Goal: Find specific page/section: Find specific page/section

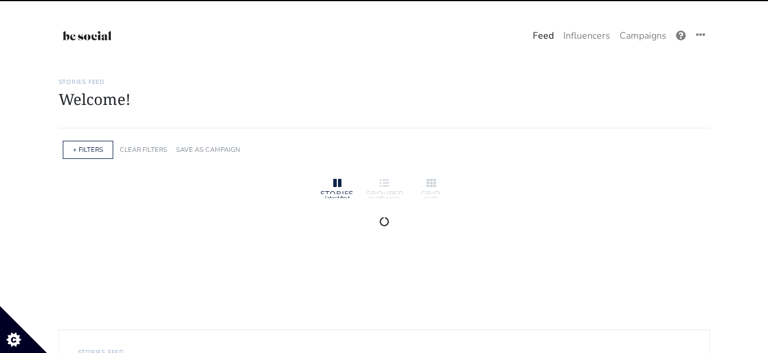
scroll to position [65, 0]
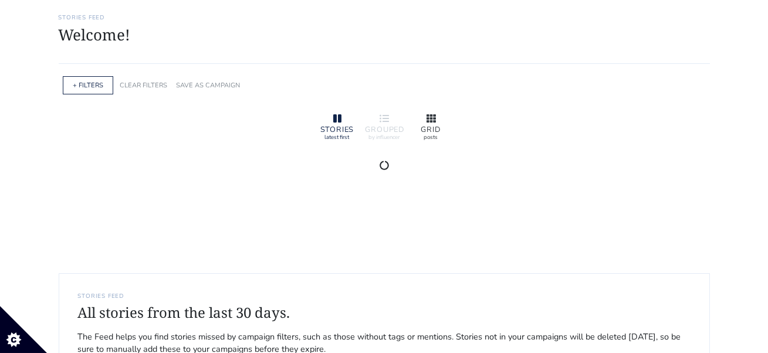
click at [428, 114] on icon at bounding box center [431, 118] width 9 height 8
click at [388, 119] on icon at bounding box center [384, 118] width 9 height 9
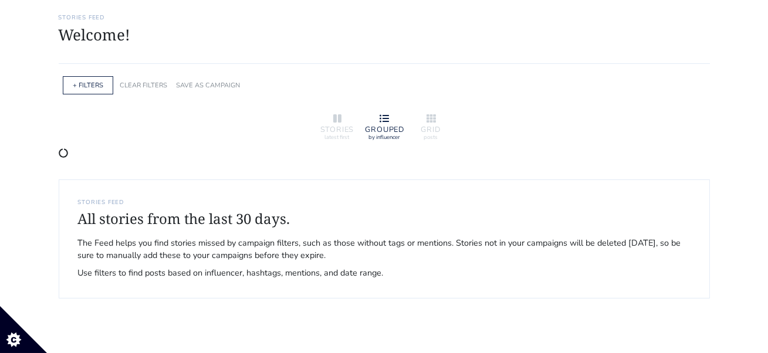
scroll to position [0, 0]
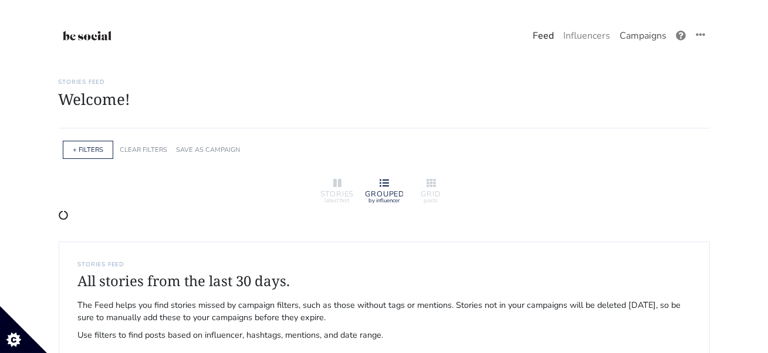
click at [635, 37] on link "Campaigns" at bounding box center [643, 35] width 56 height 23
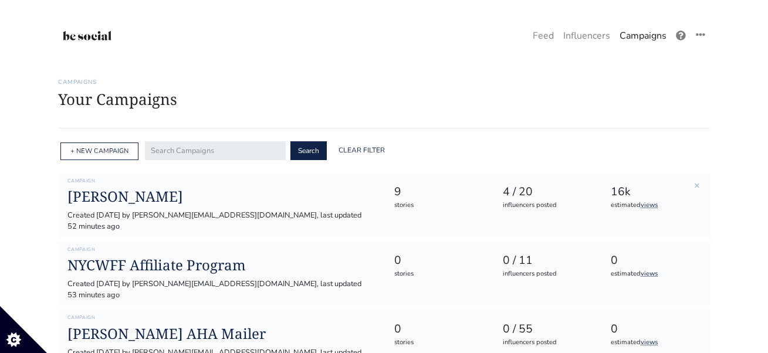
click at [456, 185] on div "9" at bounding box center [437, 192] width 87 height 17
click at [190, 199] on h1 "[PERSON_NAME]" at bounding box center [221, 196] width 307 height 17
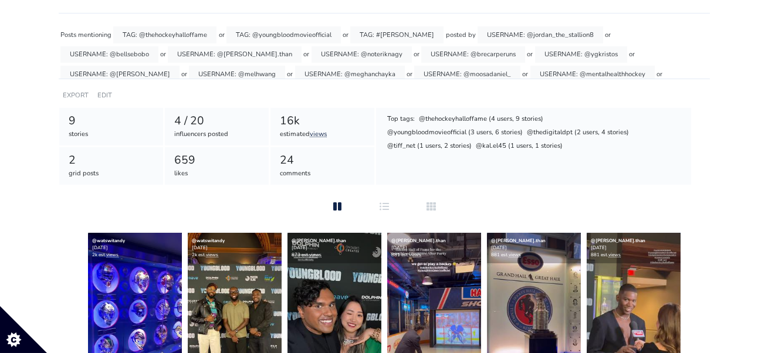
scroll to position [7, 0]
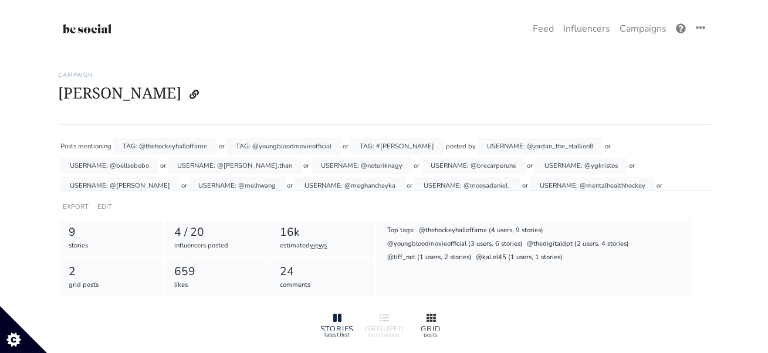
click at [430, 309] on div "GRID posts" at bounding box center [431, 324] width 47 height 35
click at [390, 330] on div "GROUPED" at bounding box center [385, 330] width 38 height 8
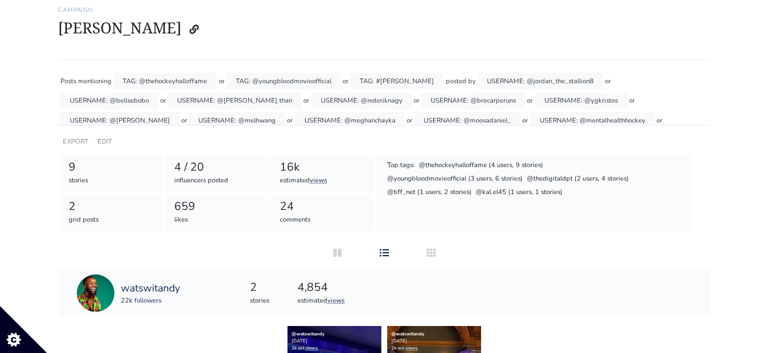
scroll to position [72, 0]
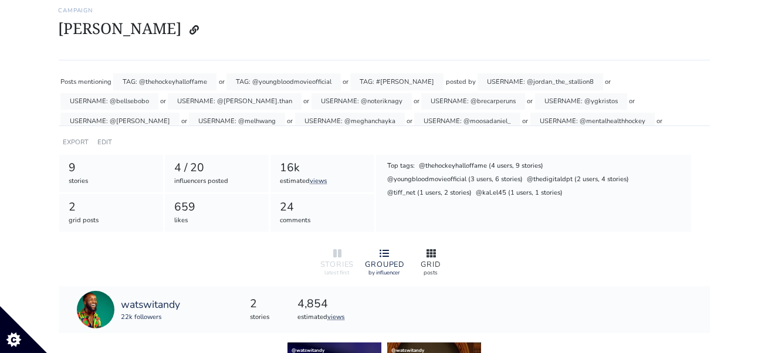
click at [437, 251] on div at bounding box center [432, 254] width 38 height 14
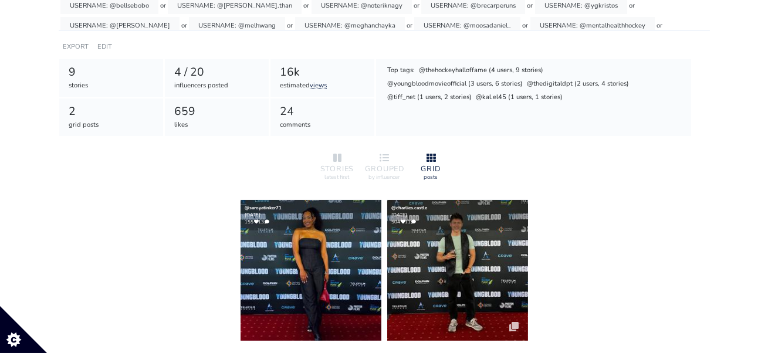
scroll to position [212, 0]
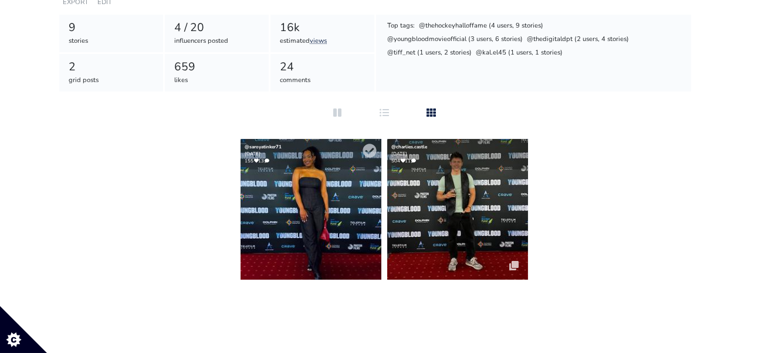
click at [312, 238] on img at bounding box center [311, 209] width 141 height 141
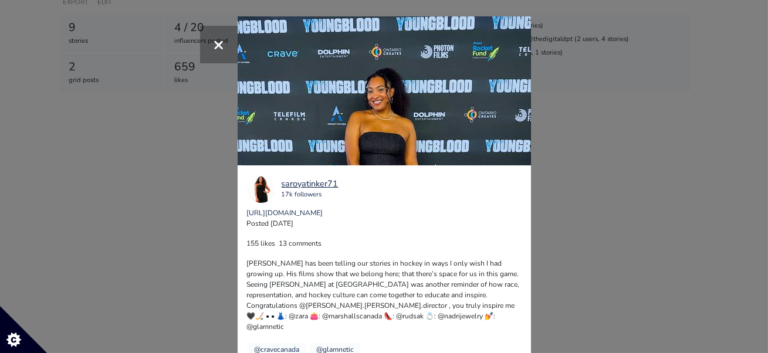
click at [180, 225] on div "× saroyatinker71 17k followers https://www.instagram.com/p/DOTPlgcjk9l Posted 2…" at bounding box center [384, 176] width 768 height 353
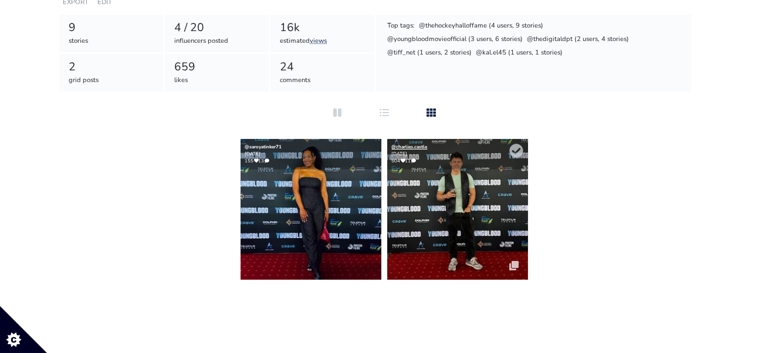
click at [417, 147] on link "@charlies.castle" at bounding box center [410, 147] width 36 height 6
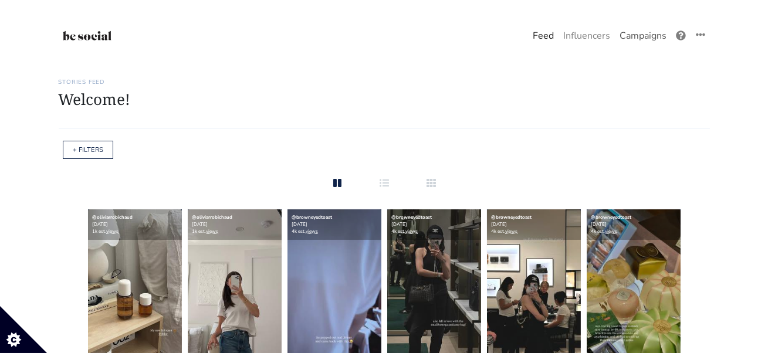
click at [646, 35] on link "Campaigns" at bounding box center [643, 35] width 56 height 23
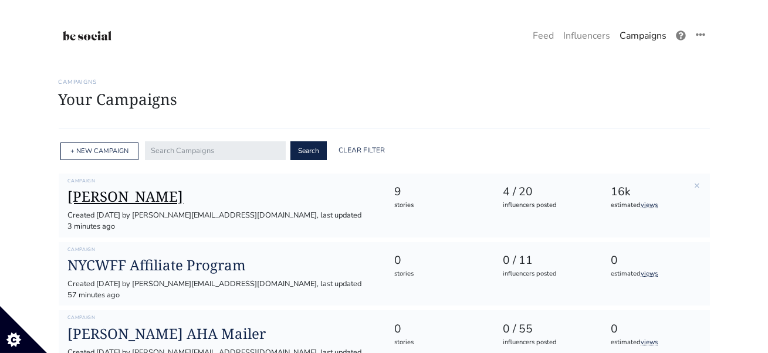
click at [128, 198] on h1 "[PERSON_NAME]" at bounding box center [221, 196] width 307 height 17
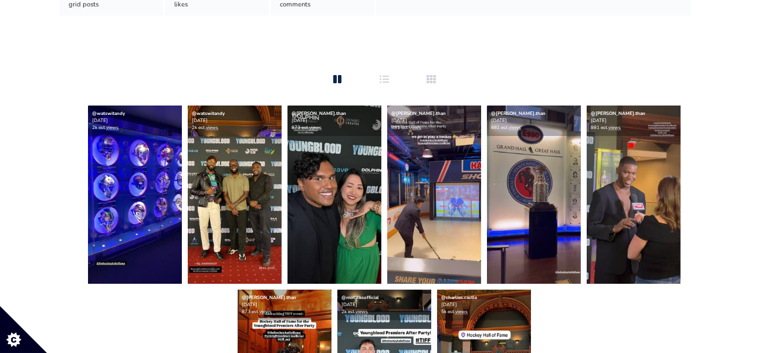
scroll to position [330, 0]
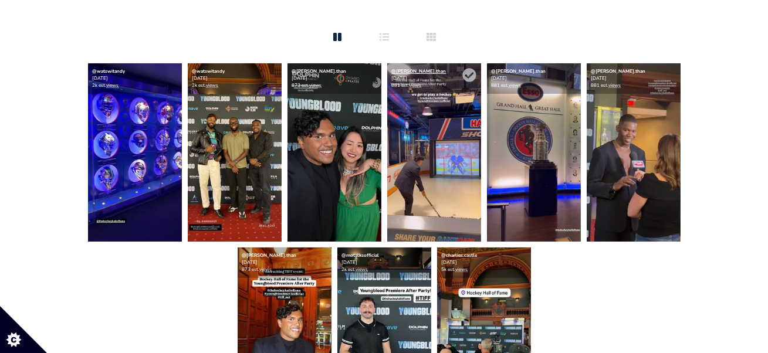
click at [411, 71] on link "@[PERSON_NAME].than" at bounding box center [419, 71] width 55 height 6
